Goal: Task Accomplishment & Management: Manage account settings

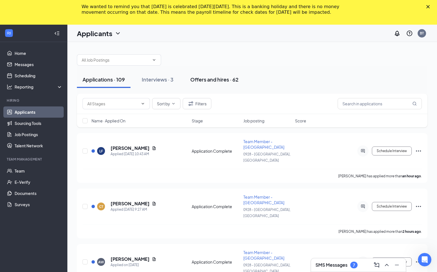
click at [203, 82] on div "Offers and hires · 62" at bounding box center [214, 79] width 48 height 7
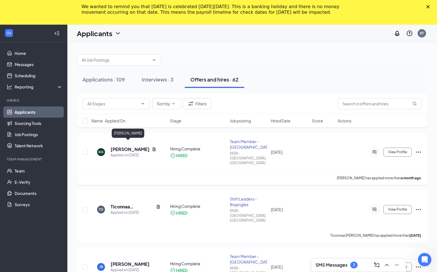
click at [126, 146] on h5 "[PERSON_NAME]" at bounding box center [130, 149] width 39 height 6
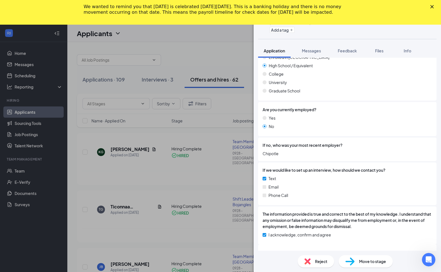
scroll to position [433, 0]
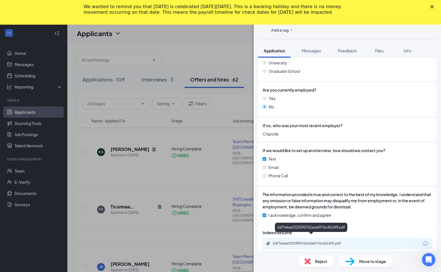
click at [306, 241] on div "2df7e6eaf220390762ada0f74c4516f8.pdf" at bounding box center [312, 243] width 79 height 4
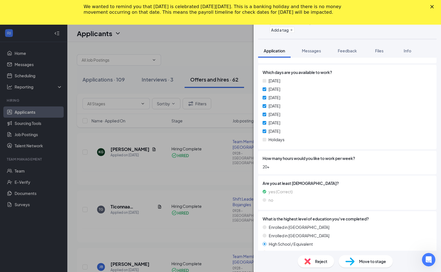
scroll to position [95, 0]
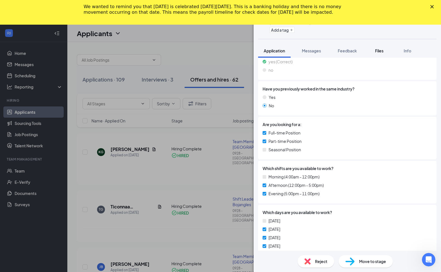
click at [377, 48] on span "Files" at bounding box center [379, 50] width 8 height 5
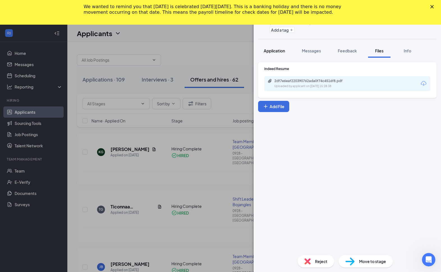
click at [280, 48] on span "Application" at bounding box center [274, 50] width 21 height 5
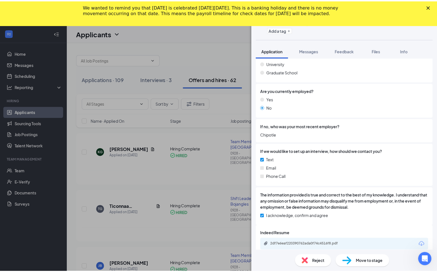
scroll to position [433, 0]
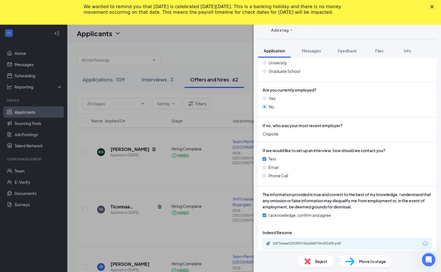
click at [210, 148] on div "KG [PERSON_NAME] Team Member - Bojangles at 0928 - [GEOGRAPHIC_DATA], [GEOGRAPH…" at bounding box center [220, 136] width 441 height 272
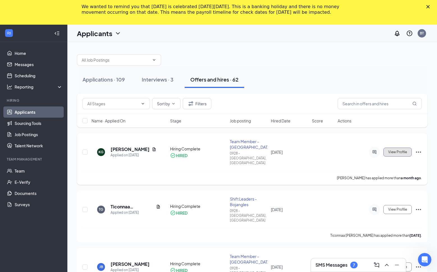
click at [388, 150] on span "View Profile" at bounding box center [397, 152] width 19 height 4
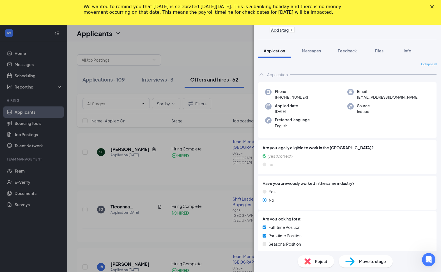
click at [147, 164] on div "KG [PERSON_NAME] Team Member - Bojangles at 0928 - [GEOGRAPHIC_DATA], [GEOGRAPH…" at bounding box center [220, 136] width 441 height 272
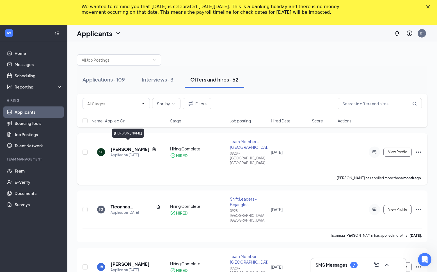
click at [125, 146] on h5 "[PERSON_NAME]" at bounding box center [130, 149] width 39 height 6
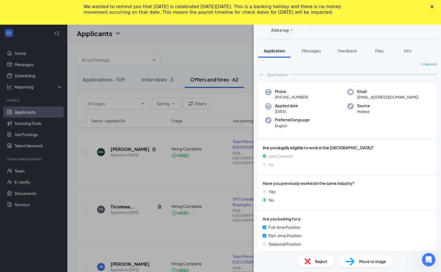
click at [170, 169] on div "KG [PERSON_NAME] Team Member - Bojangles at 0928 - [GEOGRAPHIC_DATA], [GEOGRAPH…" at bounding box center [220, 136] width 441 height 272
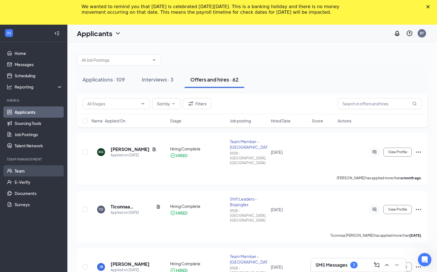
click at [27, 174] on link "Team" at bounding box center [39, 170] width 48 height 11
